Goal: Information Seeking & Learning: Learn about a topic

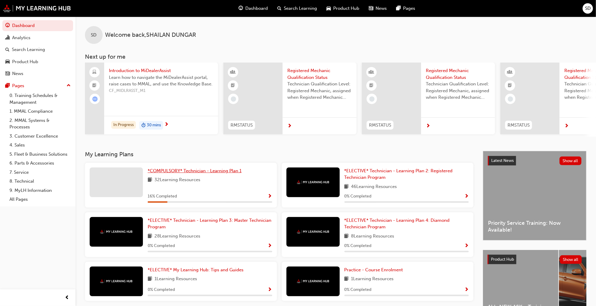
click at [167, 171] on span "*COMPULSORY* Technician - Learning Plan 1" at bounding box center [195, 170] width 94 height 5
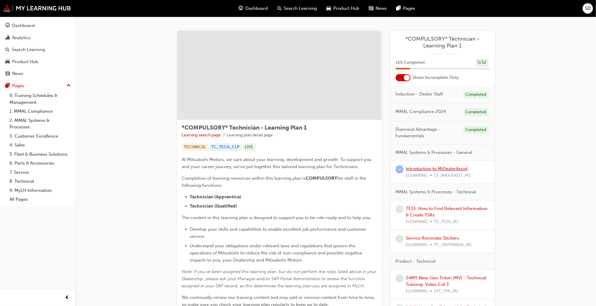
click at [444, 170] on link "Introduction to MiDealerAssist" at bounding box center [437, 168] width 62 height 5
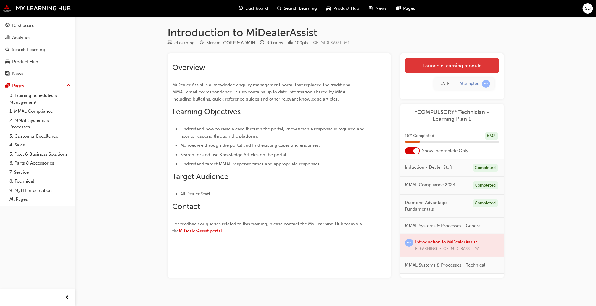
click at [446, 69] on link "Launch eLearning module" at bounding box center [452, 65] width 94 height 15
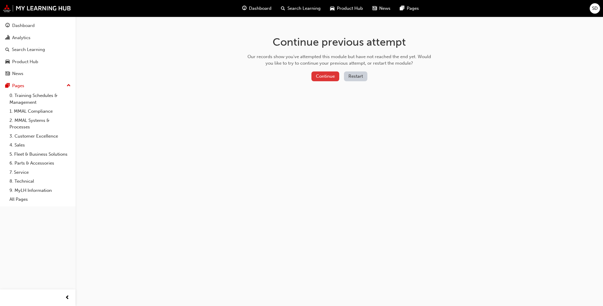
click at [323, 75] on button "Continue" at bounding box center [325, 76] width 28 height 10
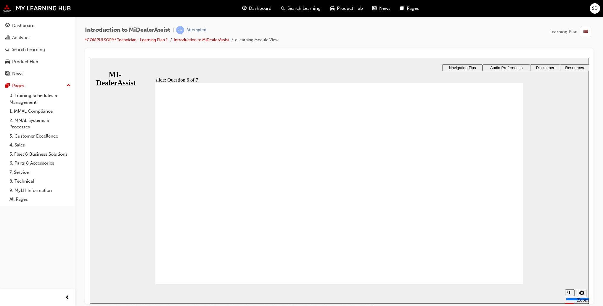
checkbox input "true"
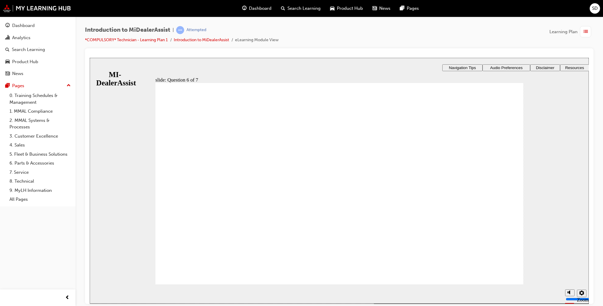
radio input "true"
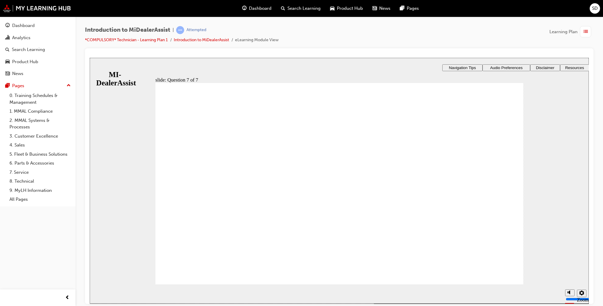
radio input "true"
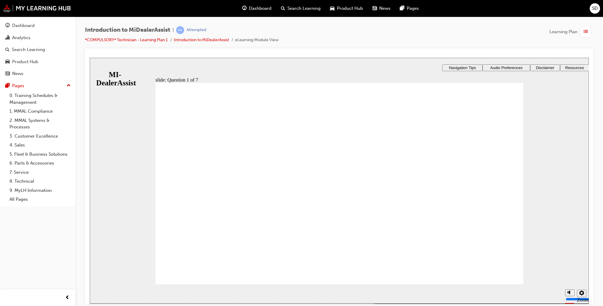
drag, startPoint x: 297, startPoint y: 255, endPoint x: 315, endPoint y: 250, distance: 18.4
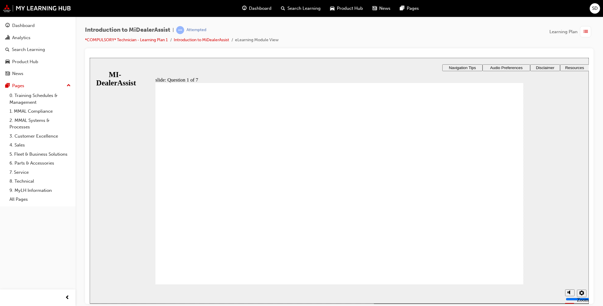
radio input "true"
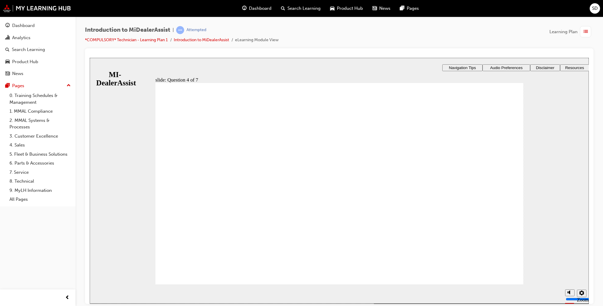
click at [70, 198] on link "All Pages" at bounding box center [40, 199] width 66 height 9
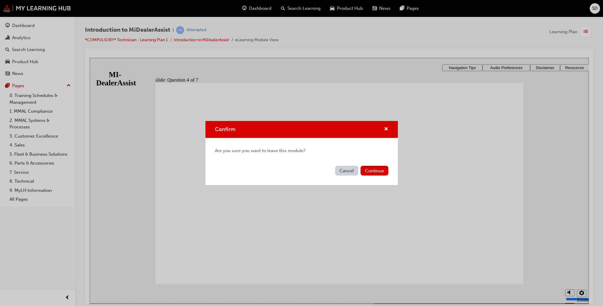
click at [484, 264] on div "Confirm Are you sure you want to leave this module? Cancel Continue" at bounding box center [301, 153] width 603 height 306
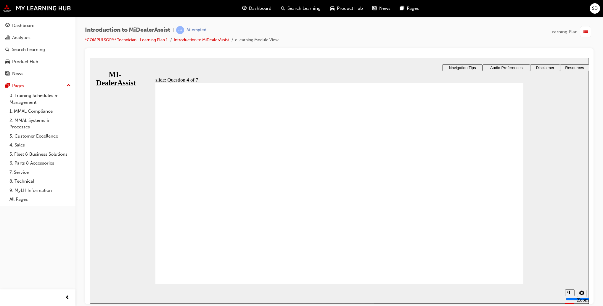
click at [544, 182] on div "slide: Question 4 of 7 Support tab Knowledge Base Notifications Cases Awaiting …" at bounding box center [339, 179] width 499 height 245
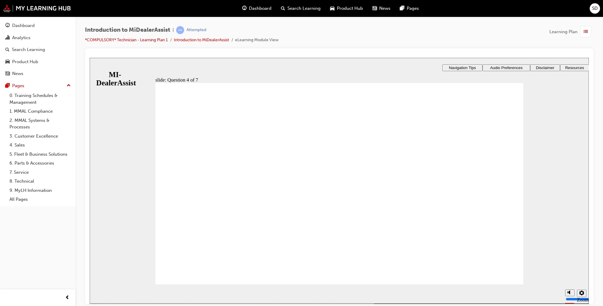
click at [540, 205] on div "slide: Question 4 of 7 Support tab Knowledge Base Notifications Cases Awaiting …" at bounding box center [339, 179] width 499 height 245
radio input "true"
checkbox input "false"
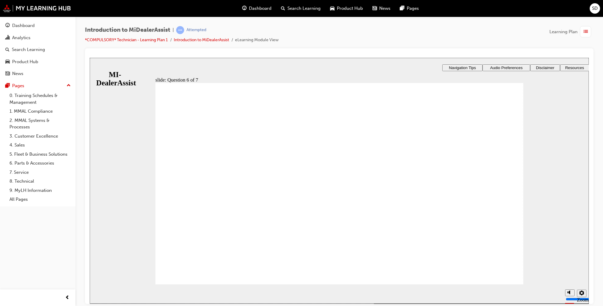
checkbox input "true"
click at [502, 284] on section "Playback Speed 2 1.75 1.5 1.25 Normal" at bounding box center [339, 293] width 499 height 19
radio input "true"
click at [486, 284] on section "Playback Speed 2 1.75 1.5 1.25 Normal" at bounding box center [339, 293] width 499 height 19
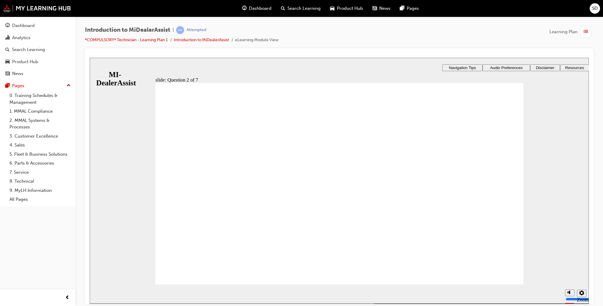
radio input "true"
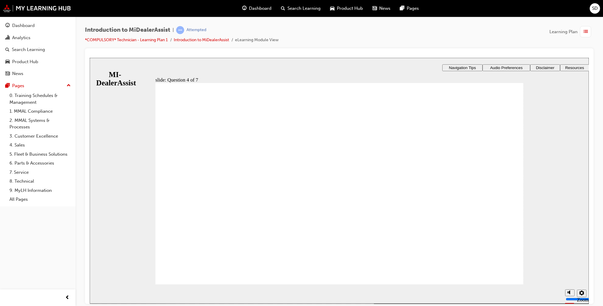
radio input "true"
checkbox input "true"
checkbox input "false"
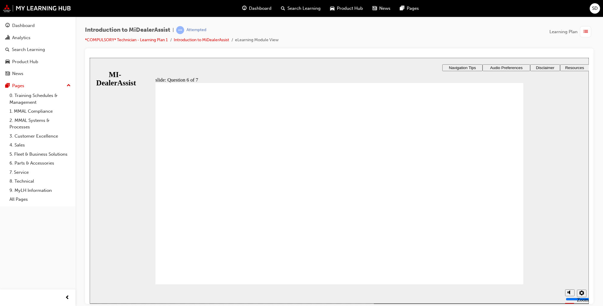
checkbox input "true"
radio input "true"
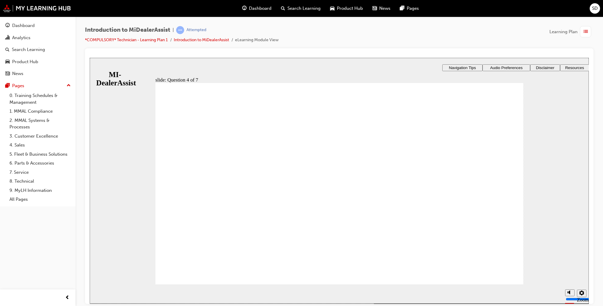
click at [559, 230] on div "slide: Question 4 of 7 Support tab Knowledge Base Notifications Cases Awaiting …" at bounding box center [339, 179] width 499 height 245
radio input "true"
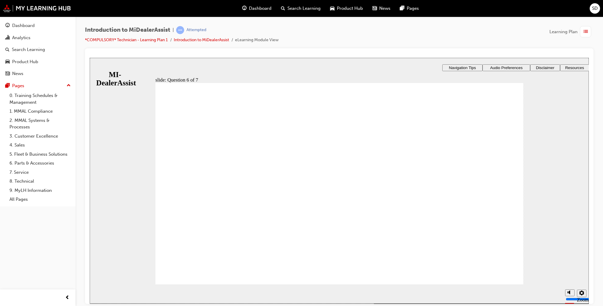
checkbox input "true"
checkbox input "false"
checkbox input "true"
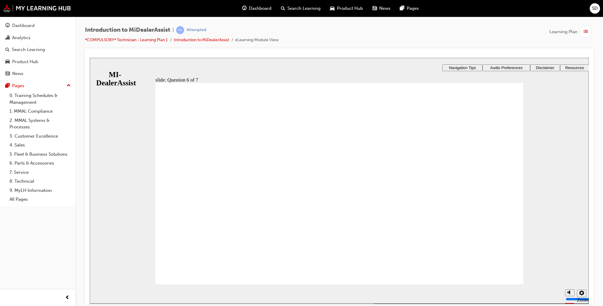
checkbox input "true"
radio input "true"
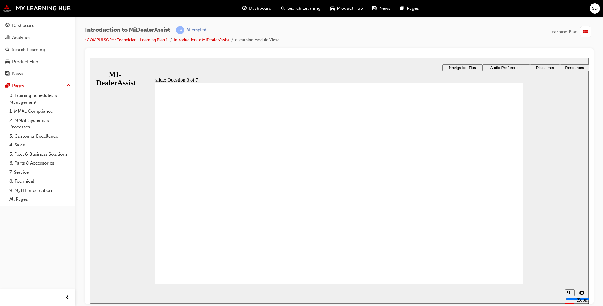
radio input "true"
click at [545, 179] on div "slide: Question 4 of 7 Support tab Knowledge Base Notifications Cases Awaiting …" at bounding box center [339, 179] width 499 height 245
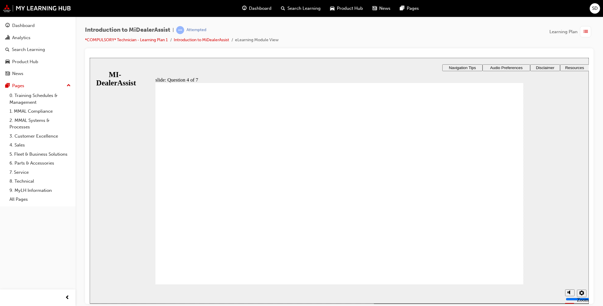
radio input "true"
checkbox input "false"
checkbox input "true"
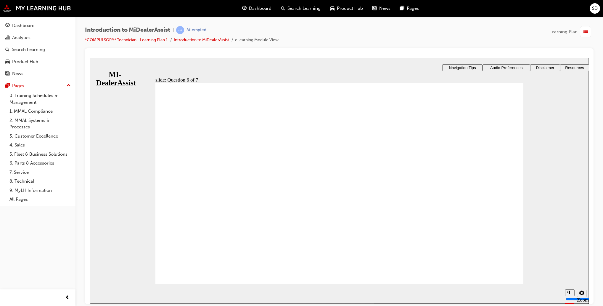
checkbox input "true"
click at [507, 284] on section "Playback Speed 2 1.75 1.5 1.25 Normal" at bounding box center [339, 293] width 499 height 19
radio input "true"
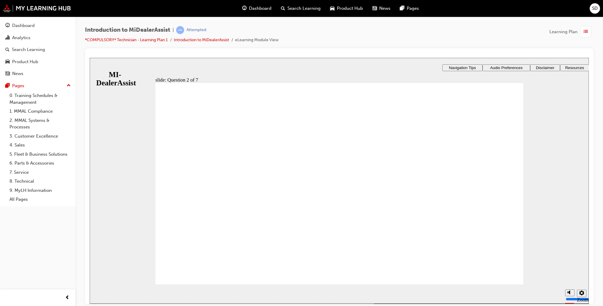
radio input "true"
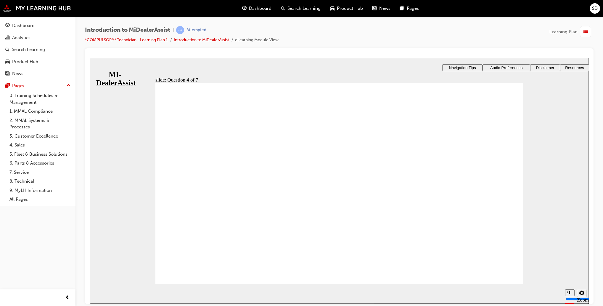
click at [565, 239] on div "slide: Question 4 of 7 Support tab Knowledge Base Notifications Cases Awaiting …" at bounding box center [339, 179] width 499 height 245
radio input "true"
checkbox input "true"
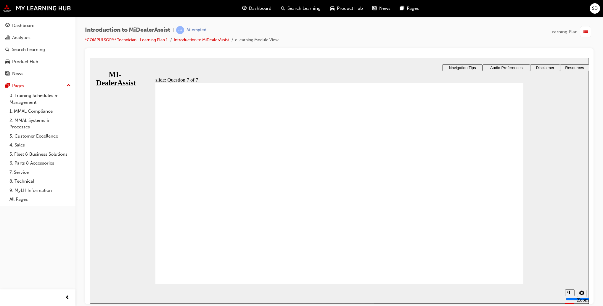
radio input "true"
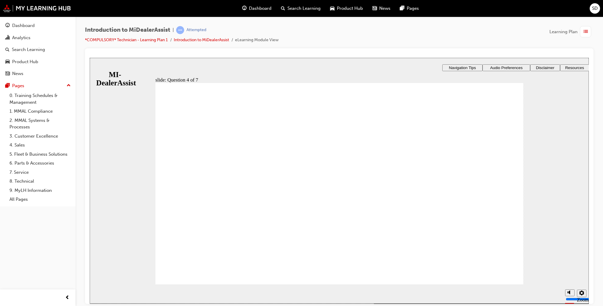
click at [531, 176] on div "slide: Question 4 of 7 Support tab Knowledge Base Notifications Cases Awaiting …" at bounding box center [339, 179] width 499 height 245
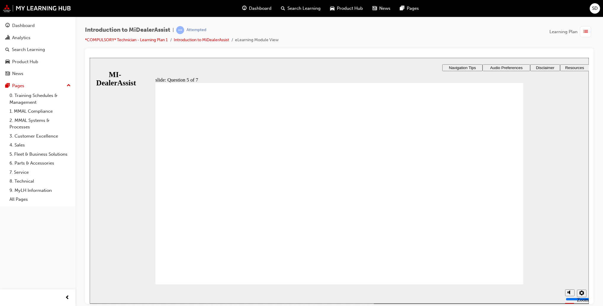
radio input "true"
checkbox input "true"
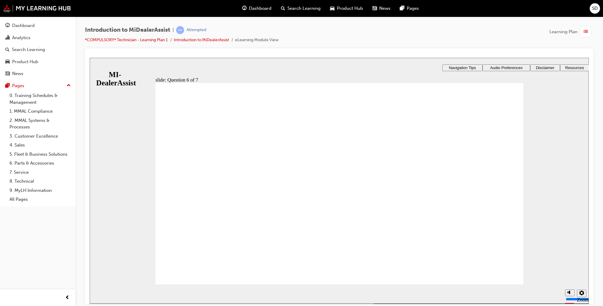
checkbox input "true"
radio input "true"
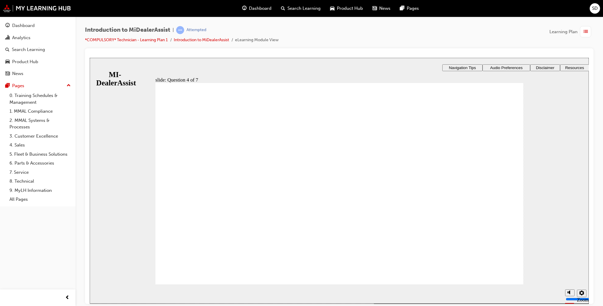
click at [55, 179] on link "8. Technical" at bounding box center [40, 180] width 66 height 9
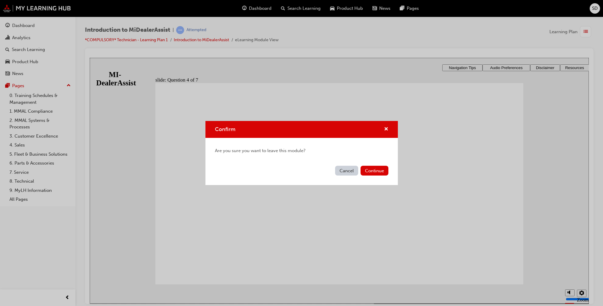
click at [348, 173] on button "Cancel" at bounding box center [346, 171] width 23 height 10
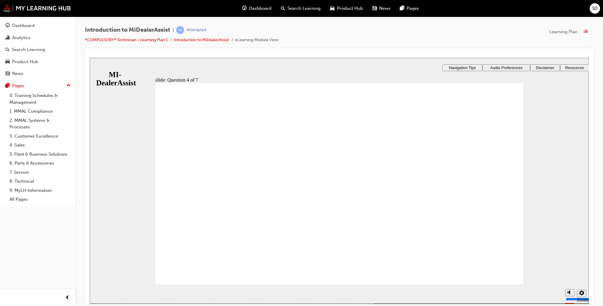
click at [540, 207] on div "slide: Question 4 of 7 Support tab Knowledge Base Notifications Cases Awaiting …" at bounding box center [339, 179] width 499 height 245
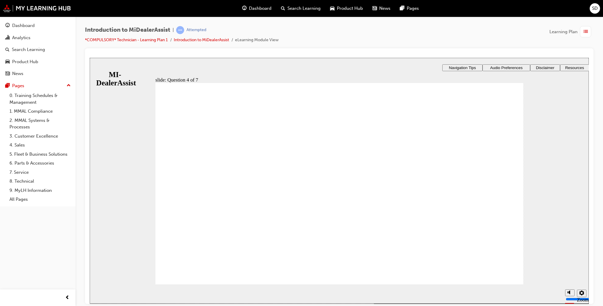
click at [560, 208] on div "slide: Question 4 of 7 Support tab Knowledge Base Notifications Cases Awaiting …" at bounding box center [339, 179] width 499 height 245
radio input "true"
checkbox input "true"
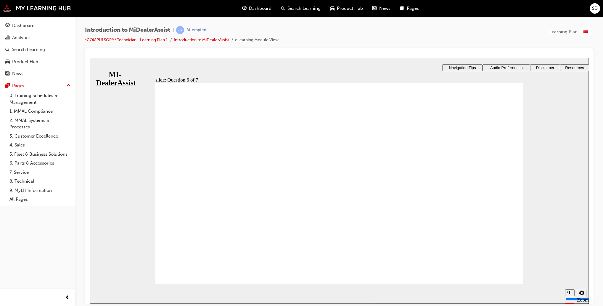
checkbox input "true"
radio input "true"
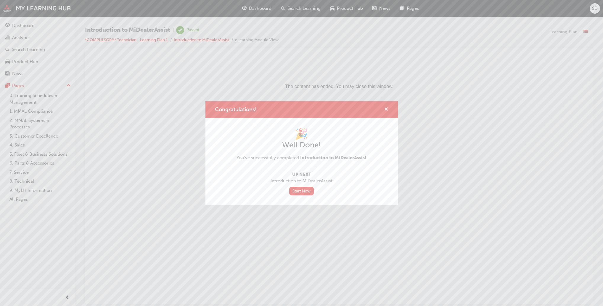
click at [386, 112] on span "cross-icon" at bounding box center [386, 109] width 4 height 5
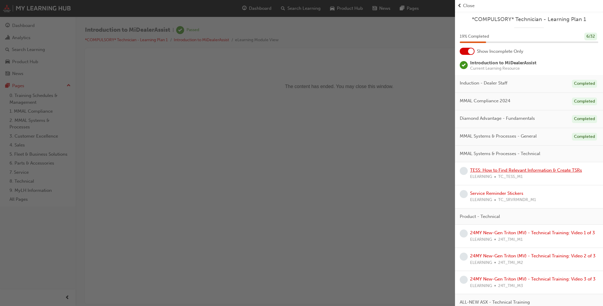
click at [542, 172] on link "TESS: How to Find Relevant Information & Create TSRs" at bounding box center [526, 169] width 112 height 5
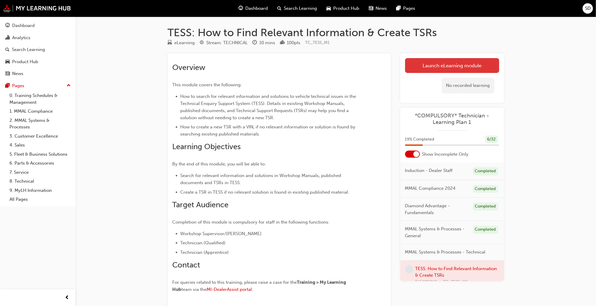
click at [485, 62] on link "Launch eLearning module" at bounding box center [452, 65] width 94 height 15
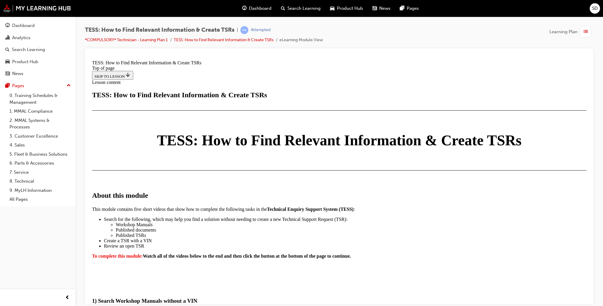
scroll to position [301, 0]
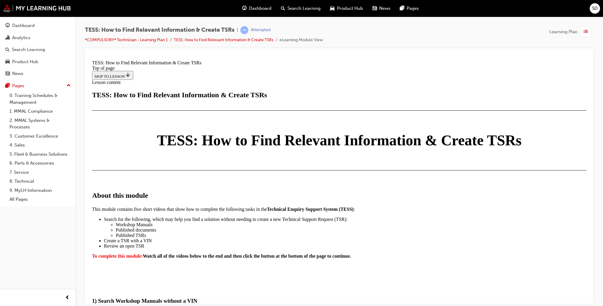
click at [52, 137] on link "3. Customer Excellence" at bounding box center [40, 135] width 66 height 9
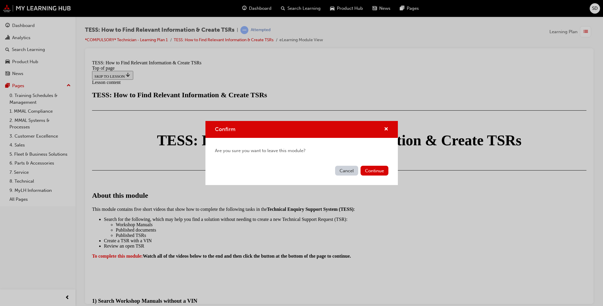
click at [488, 184] on div "Confirm Are you sure you want to leave this module? Cancel Continue" at bounding box center [301, 153] width 603 height 306
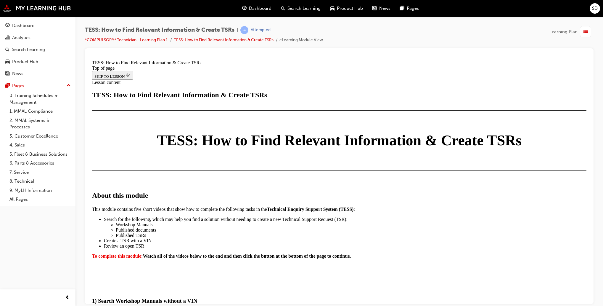
scroll to position [1132, 0]
click at [72, 69] on div "News" at bounding box center [37, 73] width 71 height 11
click at [36, 238] on div "Dashboard Analytics Search Learning Product Hub News Pages Pages 0. Training Sc…" at bounding box center [38, 145] width 76 height 291
click at [62, 261] on div "Dashboard Analytics Search Learning Product Hub News Pages Pages 0. Training Sc…" at bounding box center [38, 145] width 76 height 291
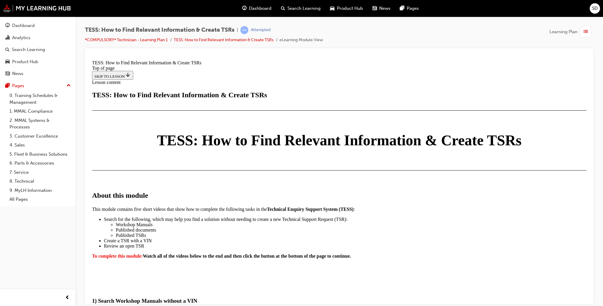
scroll to position [1173, 0]
